Goal: Transaction & Acquisition: Book appointment/travel/reservation

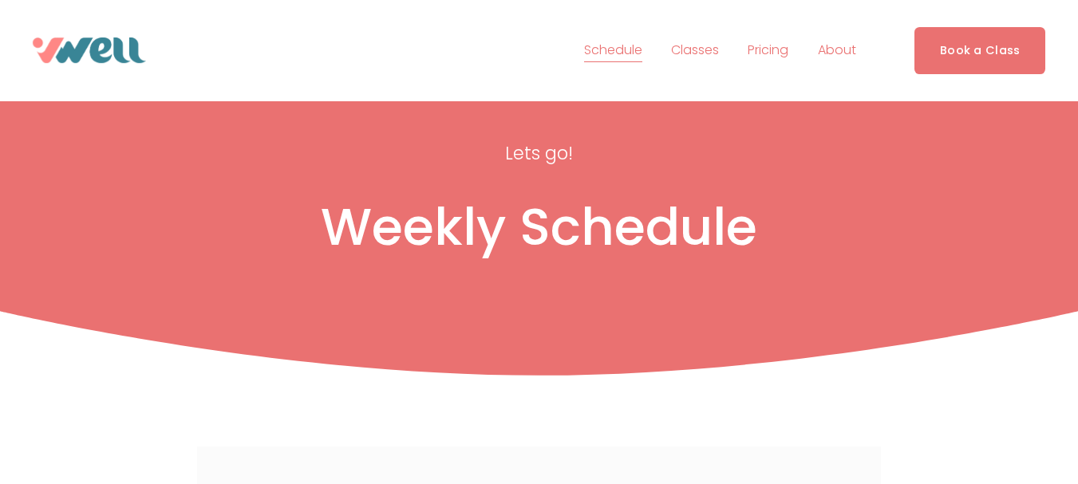
click at [1023, 64] on link "Book a Class" at bounding box center [980, 50] width 132 height 47
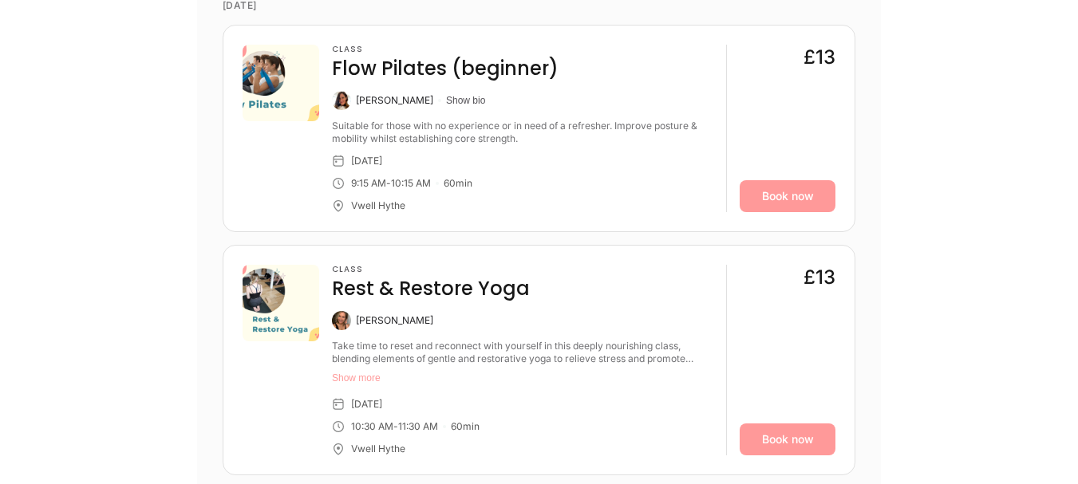
scroll to position [670, 0]
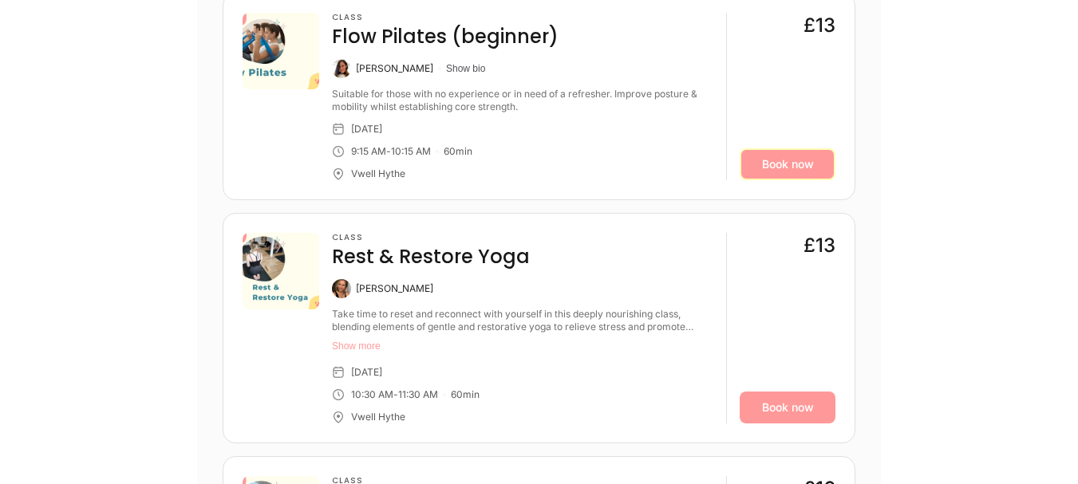
click at [806, 169] on link "Book now" at bounding box center [787, 164] width 96 height 32
